Goal: Task Accomplishment & Management: Manage account settings

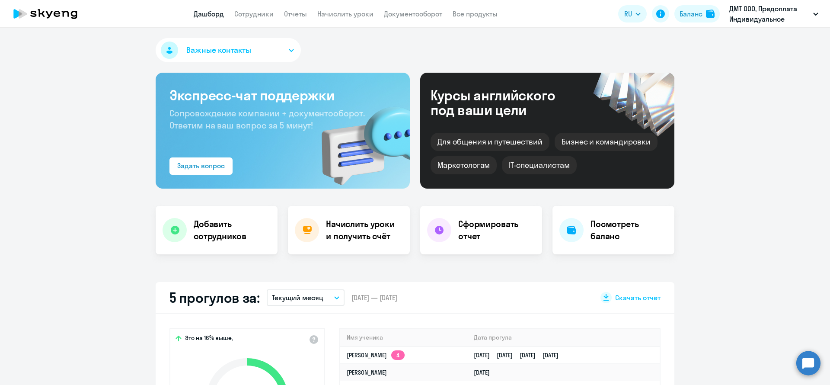
click at [348, 4] on app-header "Дашборд Сотрудники Отчеты Начислить уроки Документооборот Все продукты Дашборд …" at bounding box center [415, 14] width 830 height 28
click at [348, 11] on link "Начислить уроки" at bounding box center [345, 14] width 56 height 9
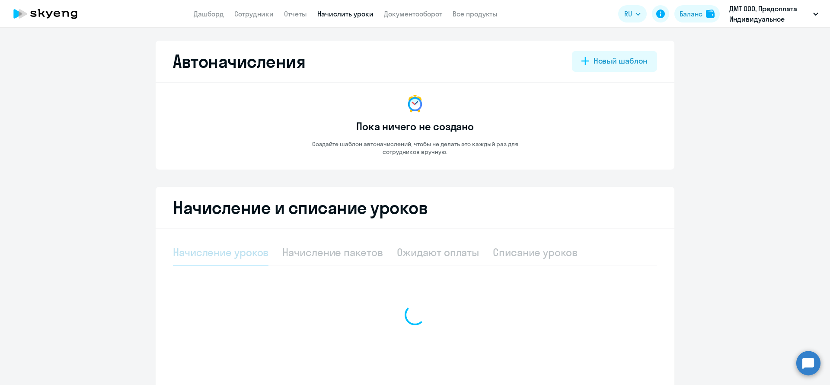
select select "10"
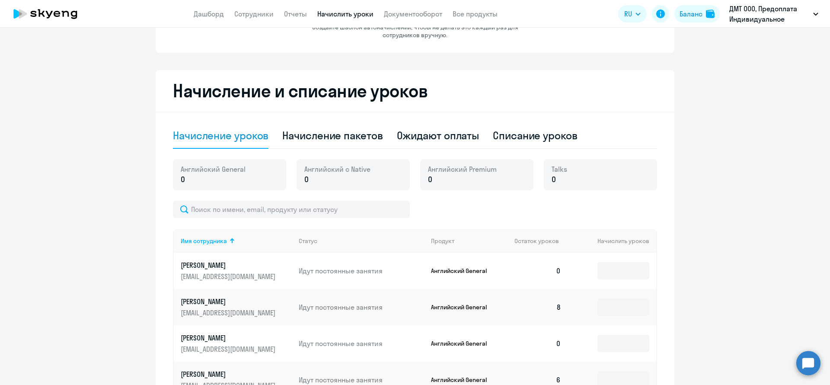
scroll to position [119, 0]
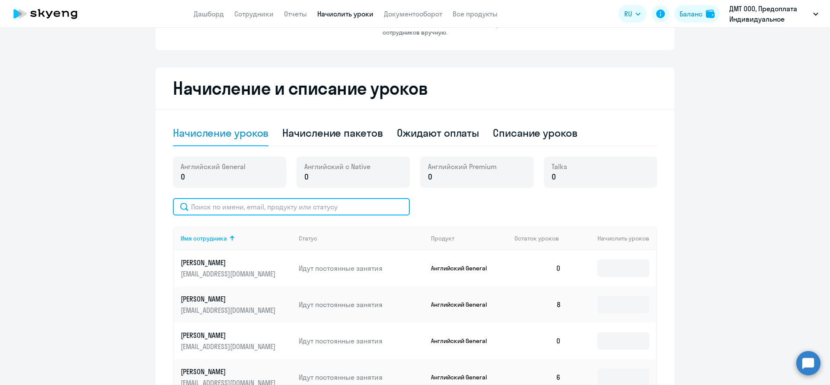
click at [359, 213] on input "text" at bounding box center [291, 206] width 237 height 17
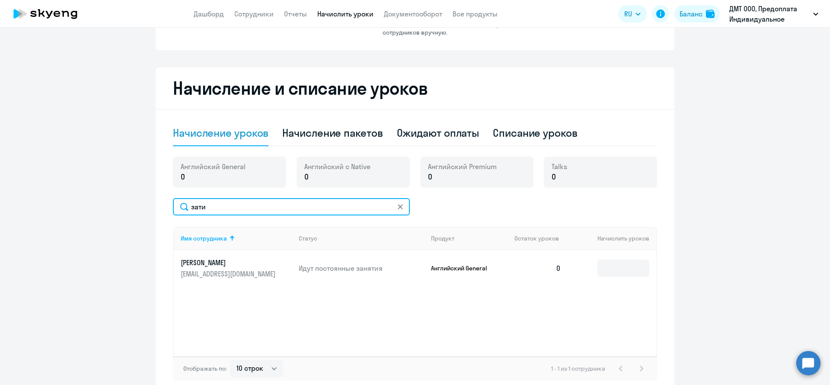
type input "зати"
click at [619, 279] on td at bounding box center [612, 268] width 88 height 36
click at [619, 278] on td at bounding box center [612, 268] width 88 height 36
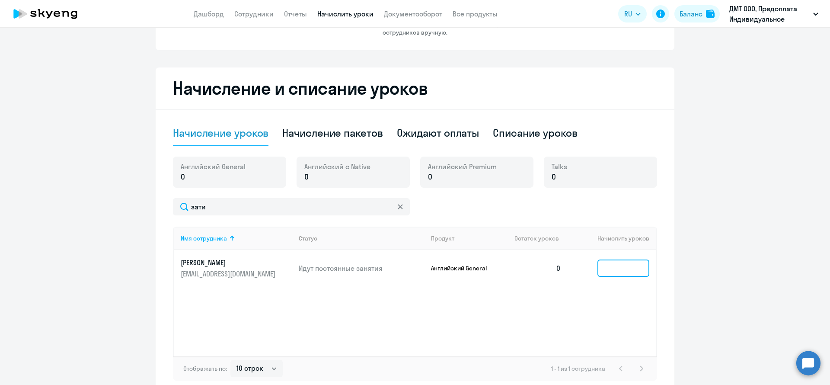
click at [617, 270] on input at bounding box center [623, 267] width 52 height 17
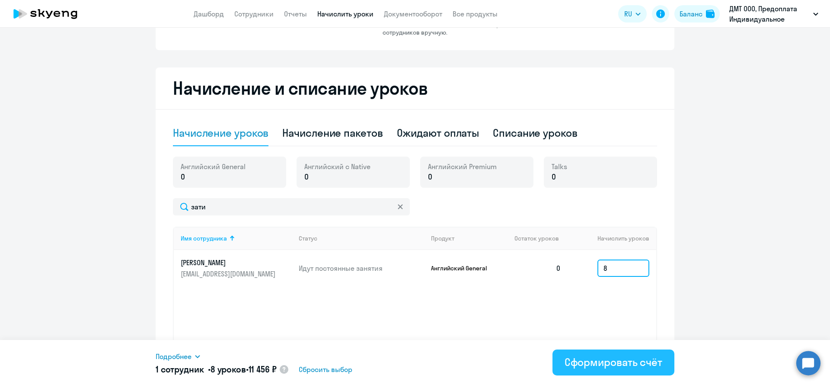
type input "8"
click at [625, 369] on button "Сформировать счёт" at bounding box center [613, 362] width 122 height 26
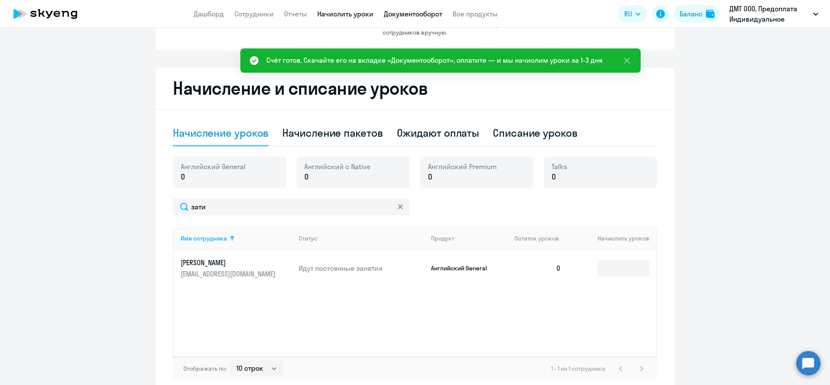
click at [435, 14] on link "Документооборот" at bounding box center [413, 14] width 58 height 9
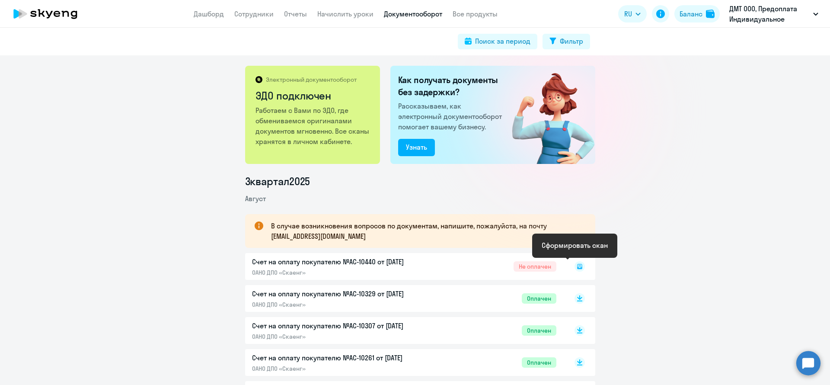
click at [575, 265] on rect at bounding box center [580, 266] width 10 height 10
click at [568, 262] on div at bounding box center [570, 266] width 29 height 20
click at [575, 264] on rect at bounding box center [580, 266] width 10 height 10
click at [105, 53] on div "Поиск за период Фильтр" at bounding box center [415, 42] width 830 height 28
click at [351, 20] on app-header "Дашборд Сотрудники Отчеты Начислить уроки Документооборот Все продукты Дашборд …" at bounding box center [415, 14] width 830 height 28
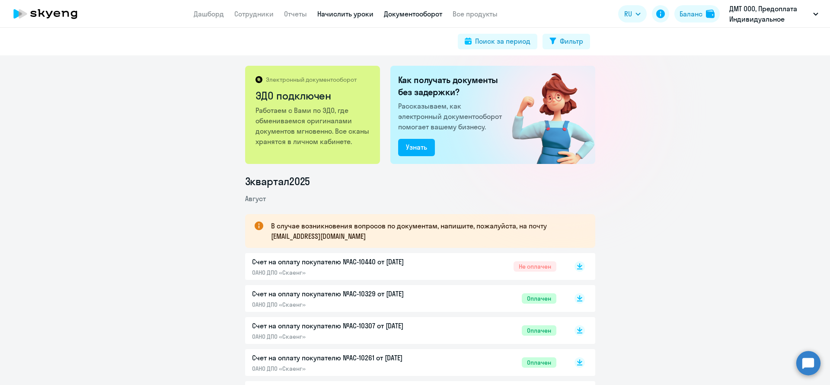
click at [351, 17] on link "Начислить уроки" at bounding box center [345, 14] width 56 height 9
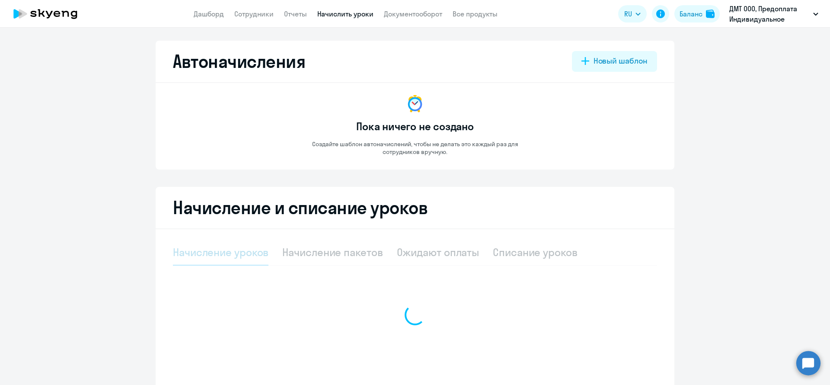
select select "10"
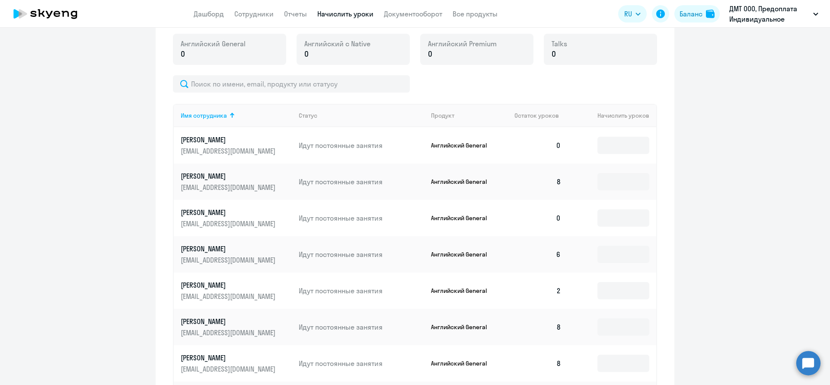
scroll to position [244, 0]
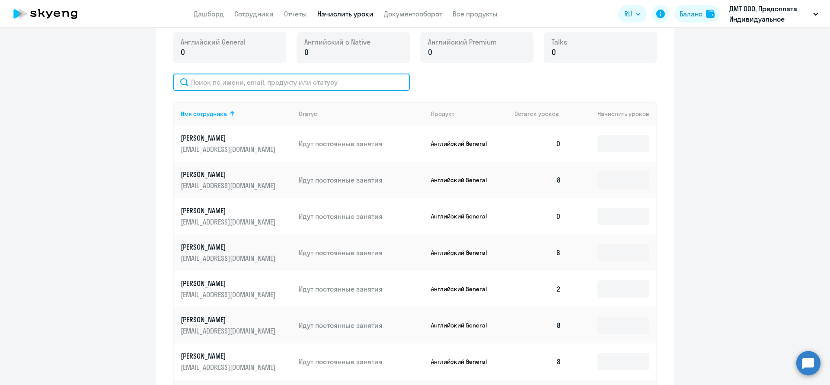
click at [289, 78] on input "text" at bounding box center [291, 81] width 237 height 17
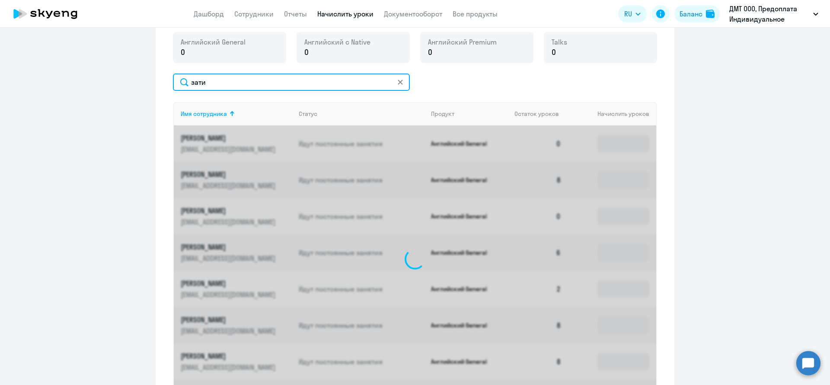
scroll to position [163, 0]
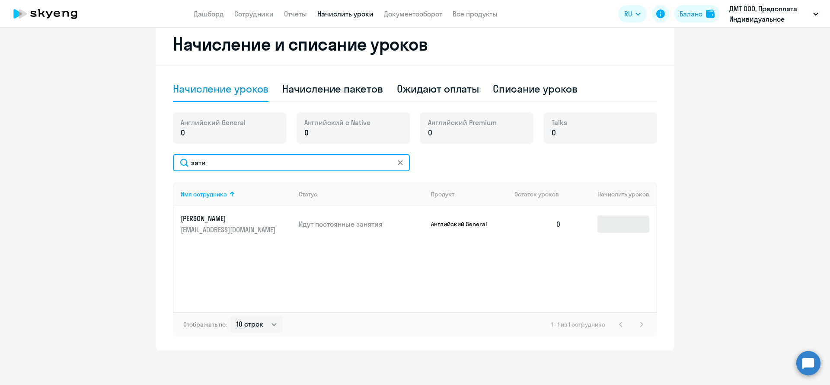
type input "зати"
click at [622, 228] on input at bounding box center [623, 223] width 52 height 17
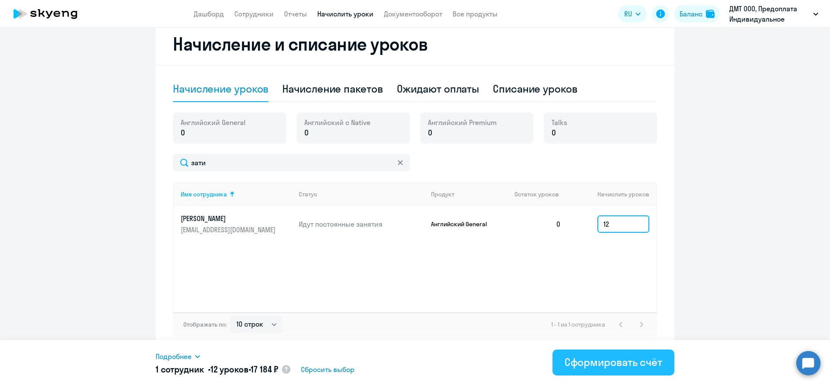
type input "12"
click at [619, 369] on button "Сформировать счёт" at bounding box center [613, 362] width 122 height 26
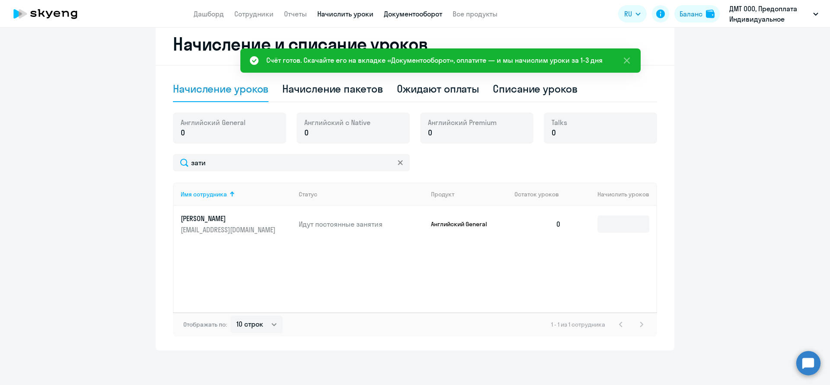
click at [396, 13] on link "Документооборот" at bounding box center [413, 14] width 58 height 9
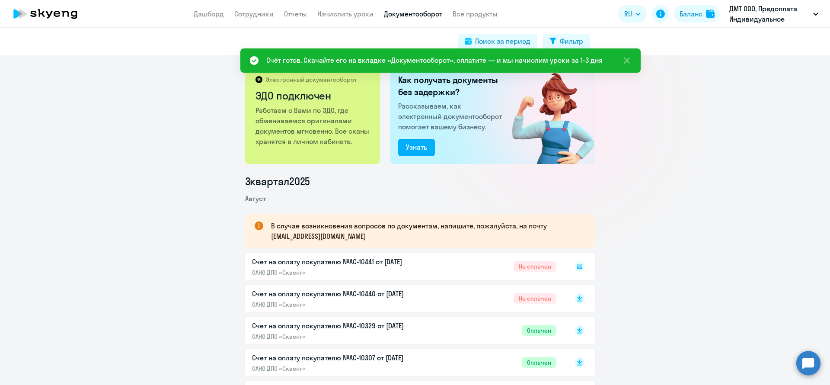
click at [578, 266] on rect at bounding box center [580, 266] width 10 height 10
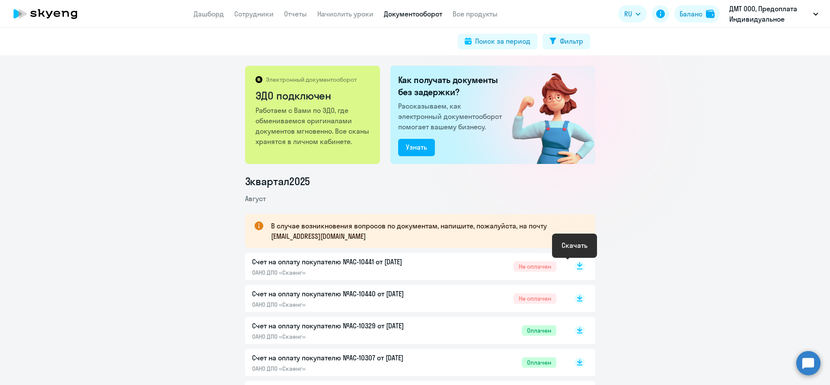
click at [578, 263] on rect at bounding box center [580, 266] width 10 height 10
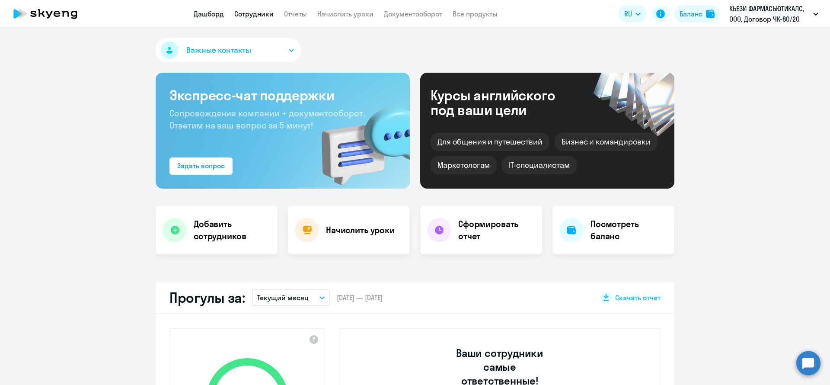
click at [257, 17] on link "Сотрудники" at bounding box center [253, 14] width 39 height 9
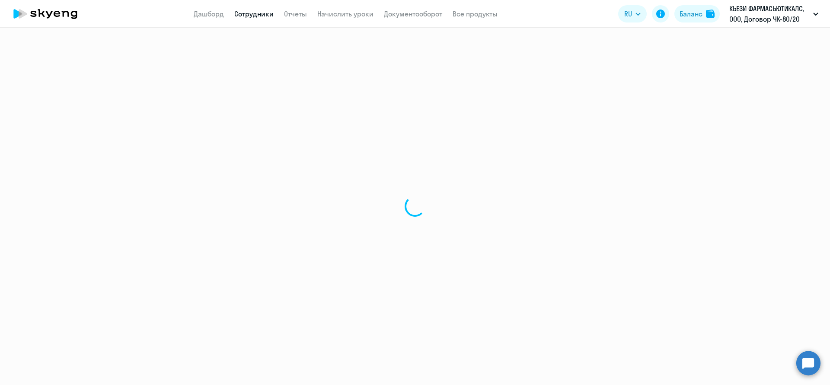
select select "30"
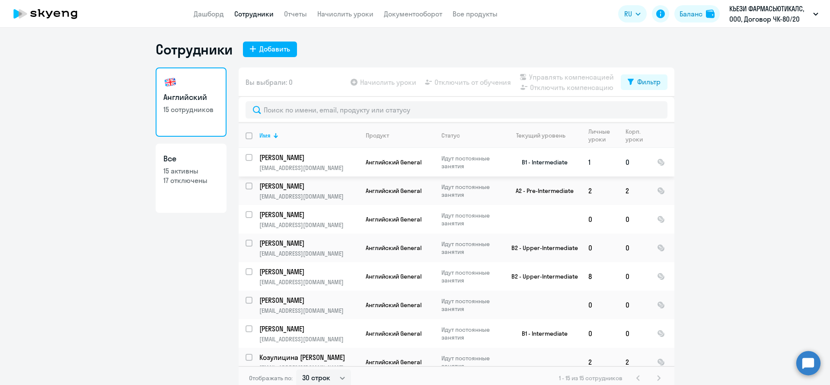
click at [252, 155] on td "Чеботарь Анна a.chebotar@chiesi.com" at bounding box center [305, 162] width 106 height 29
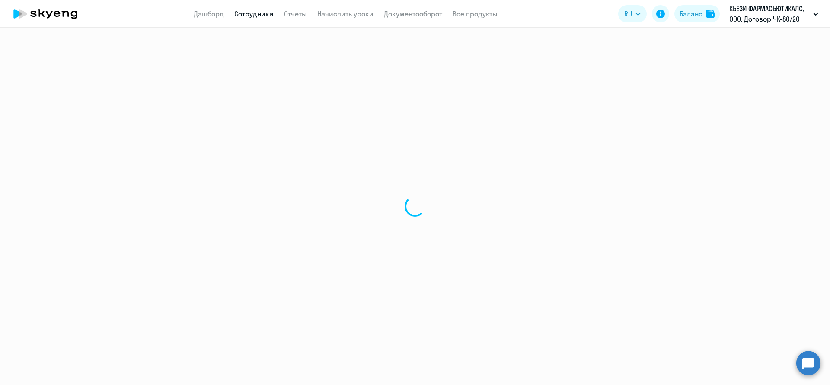
select select "english"
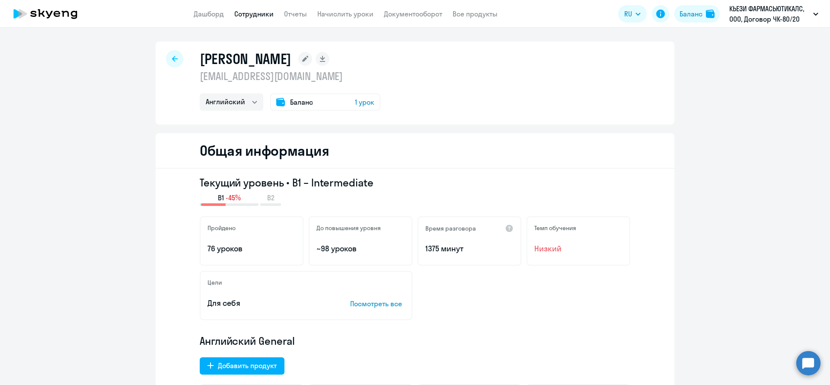
click at [166, 54] on div at bounding box center [174, 58] width 17 height 17
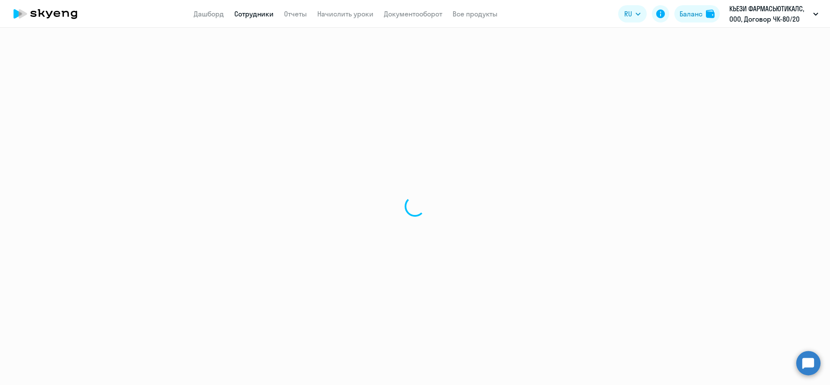
select select "30"
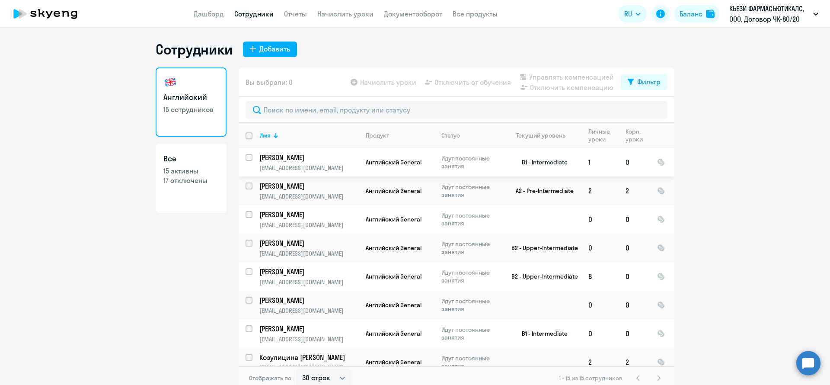
click at [246, 156] on input "select row 13118690" at bounding box center [254, 162] width 17 height 17
checkbox input "true"
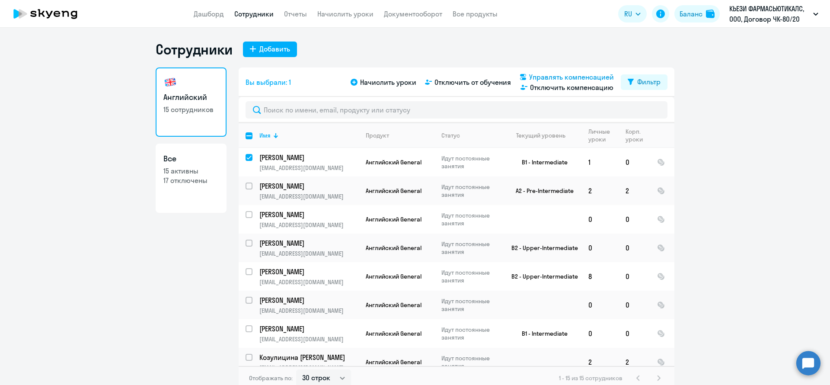
click at [582, 74] on span "Управлять компенсацией" at bounding box center [571, 77] width 85 height 10
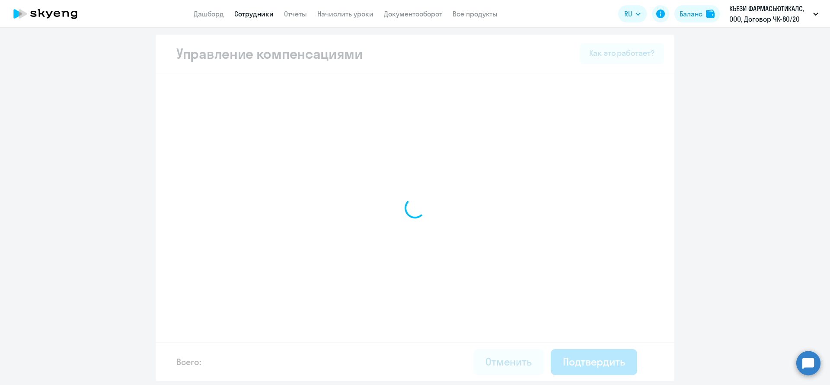
select select "YEARLY"
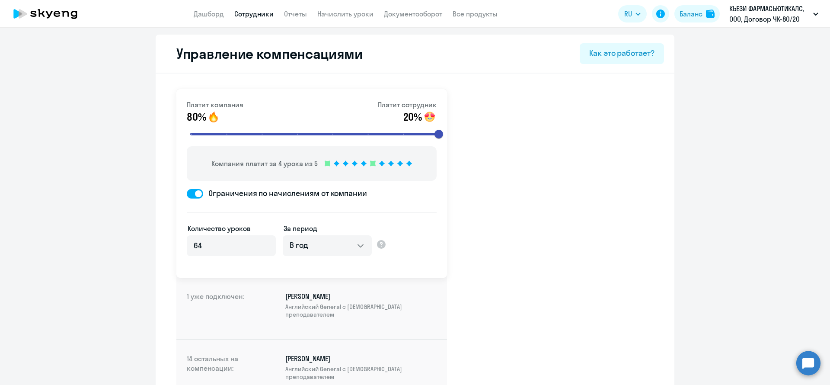
select select "30"
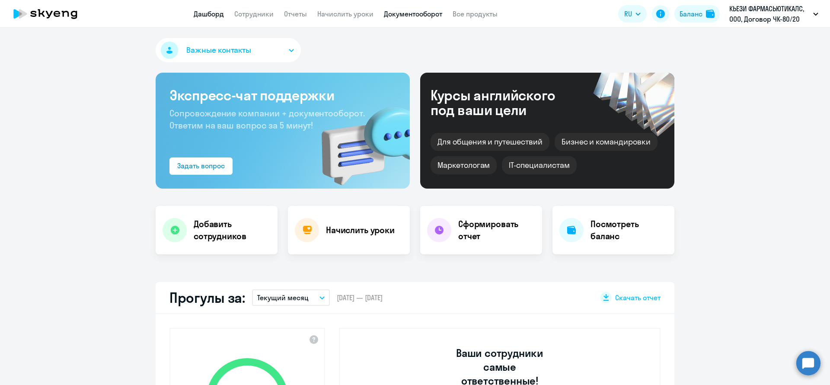
click at [433, 16] on link "Документооборот" at bounding box center [413, 14] width 58 height 9
